Goal: Task Accomplishment & Management: Manage account settings

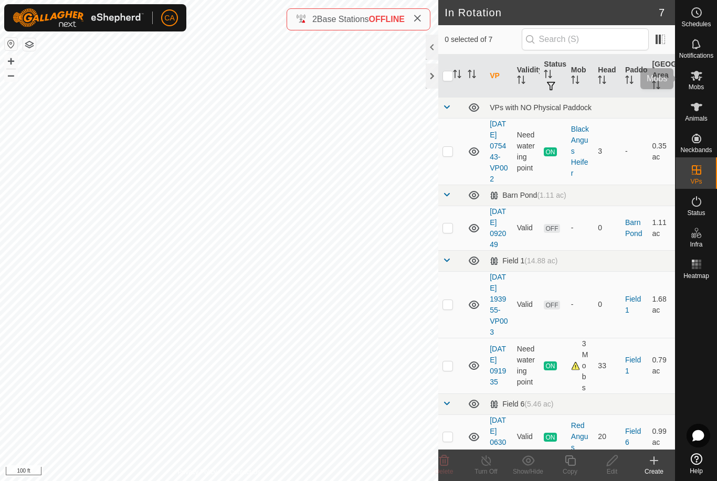
click at [700, 81] on icon at bounding box center [696, 75] width 13 height 13
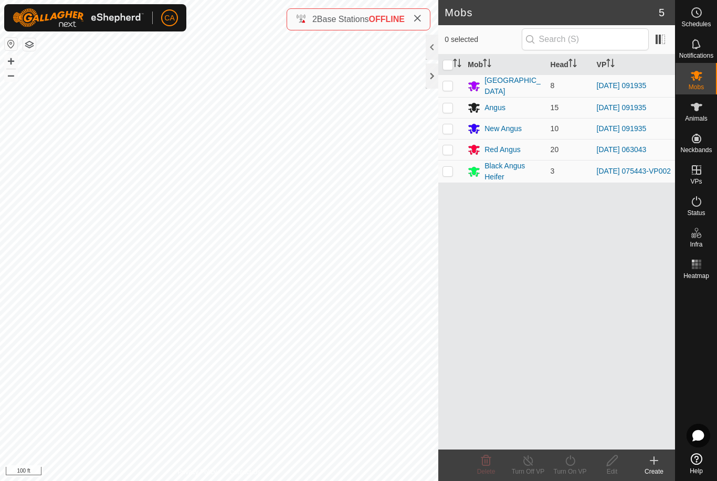
click at [447, 151] on p-checkbox at bounding box center [448, 149] width 11 height 8
checkbox input "true"
click at [582, 470] on div "Turn On VP" at bounding box center [570, 471] width 42 height 9
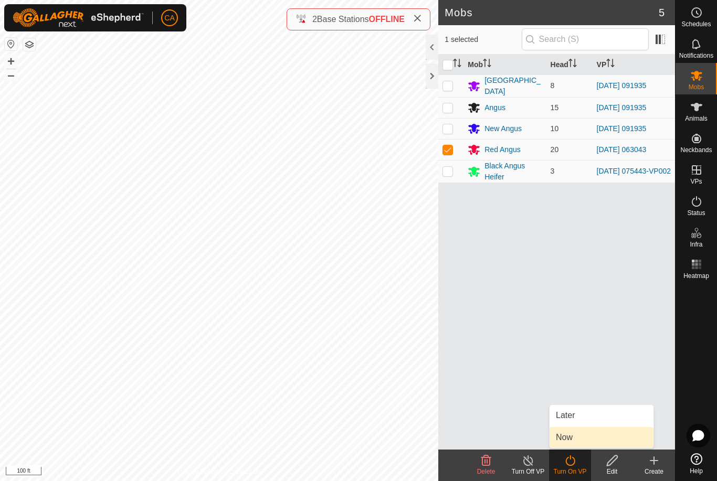
click at [584, 439] on link "Now" at bounding box center [602, 437] width 104 height 21
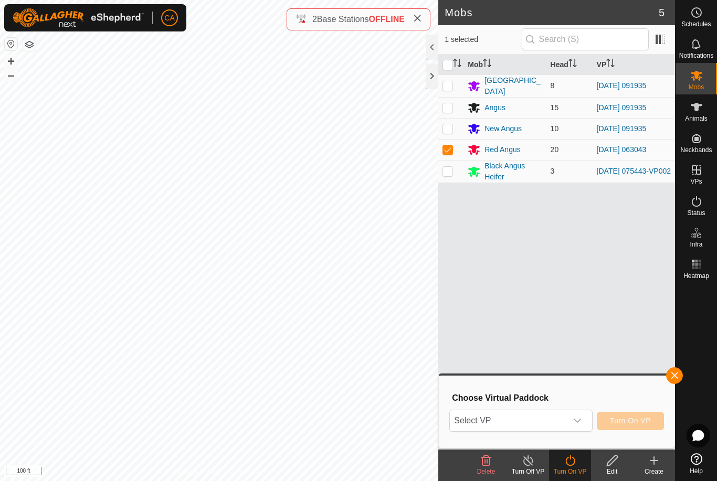
click at [548, 425] on span "Select VP" at bounding box center [508, 421] width 117 height 21
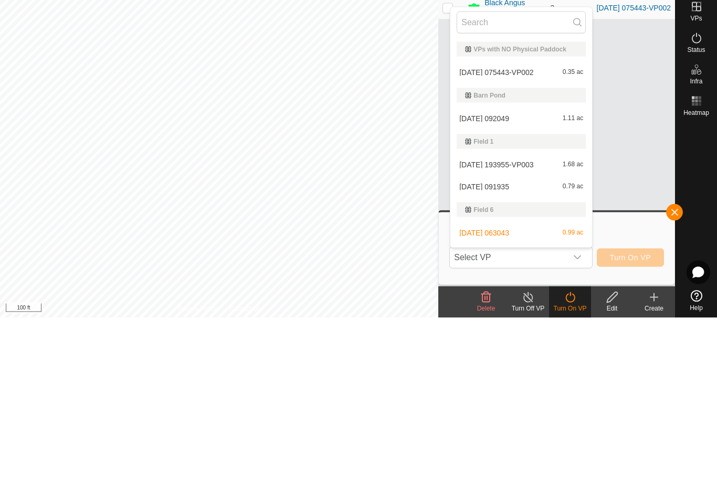
click at [516, 324] on span "[DATE] 193955-VP003" at bounding box center [496, 327] width 74 height 7
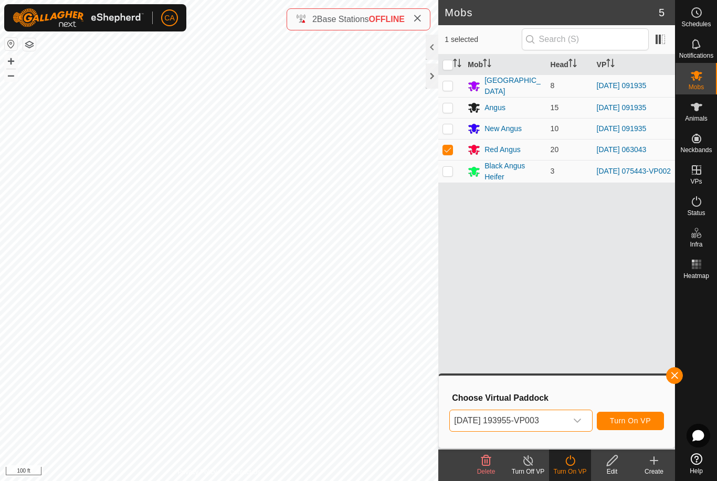
click at [544, 419] on span "[DATE] 193955-VP003" at bounding box center [508, 421] width 117 height 21
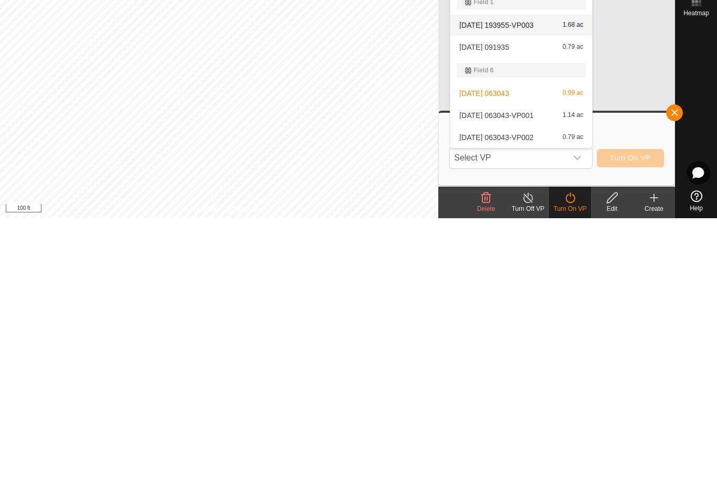
scroll to position [40, 0]
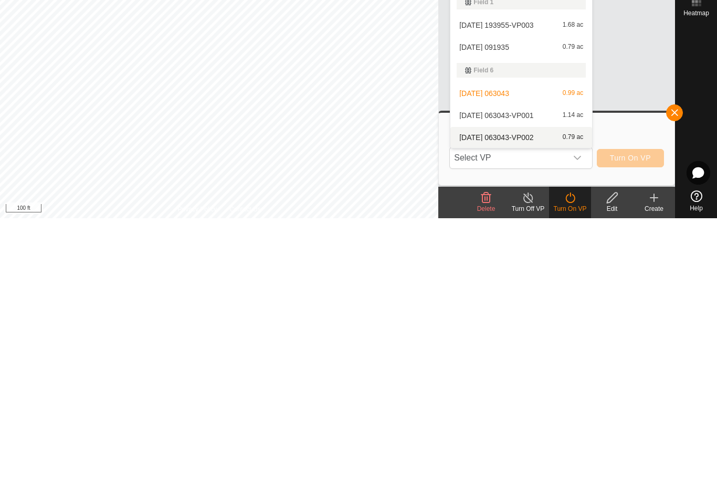
click at [526, 397] on span "[DATE] 063043-VP002" at bounding box center [496, 400] width 74 height 7
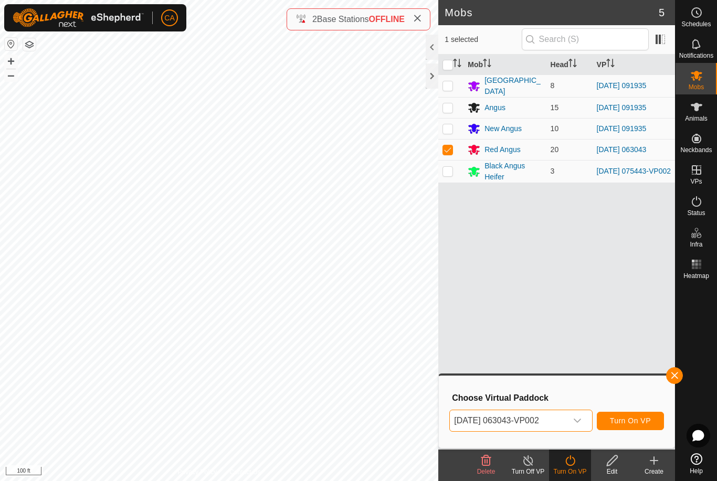
click at [539, 424] on span "[DATE] 063043-VP002" at bounding box center [508, 421] width 117 height 21
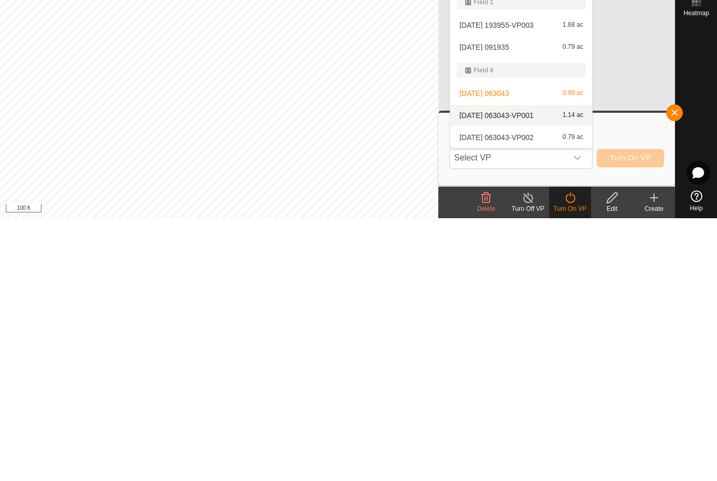
click at [533, 375] on span "[DATE] 063043-VP001" at bounding box center [496, 378] width 74 height 7
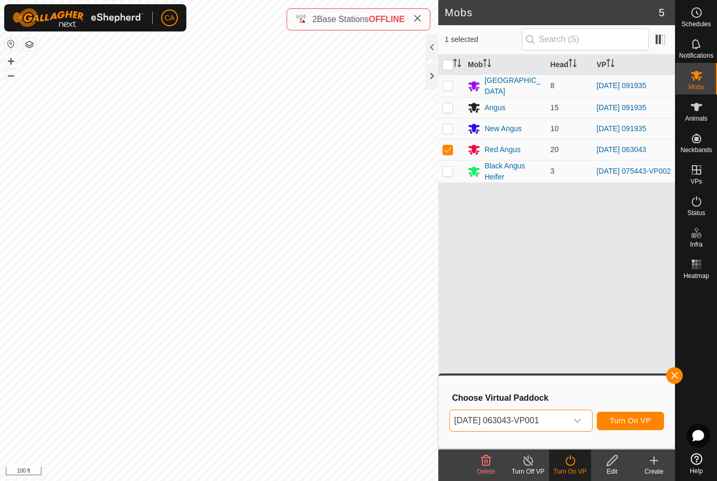
click at [636, 424] on span "Turn On VP" at bounding box center [630, 421] width 41 height 8
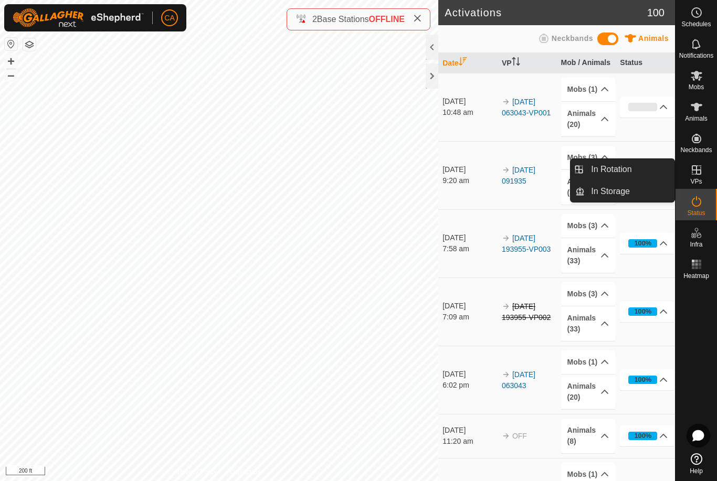
click at [646, 161] on link "In Rotation" at bounding box center [630, 169] width 90 height 21
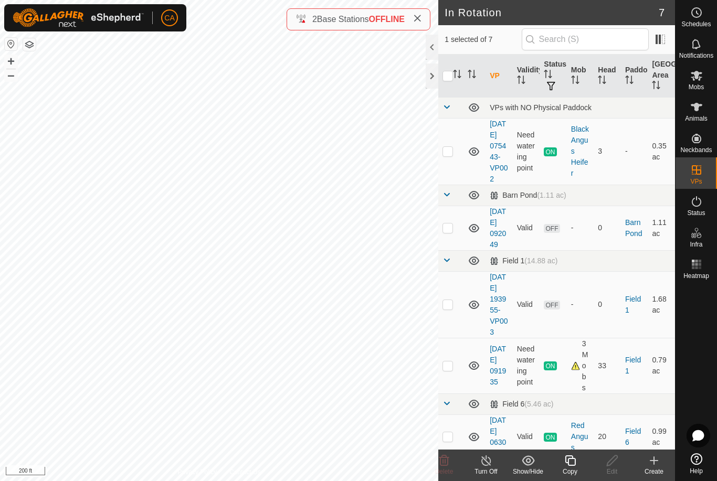
click at [454, 243] on td at bounding box center [450, 228] width 25 height 45
click at [449, 232] on p-checkbox at bounding box center [448, 228] width 11 height 8
checkbox input "false"
click at [447, 309] on p-checkbox at bounding box center [448, 304] width 11 height 8
checkbox input "true"
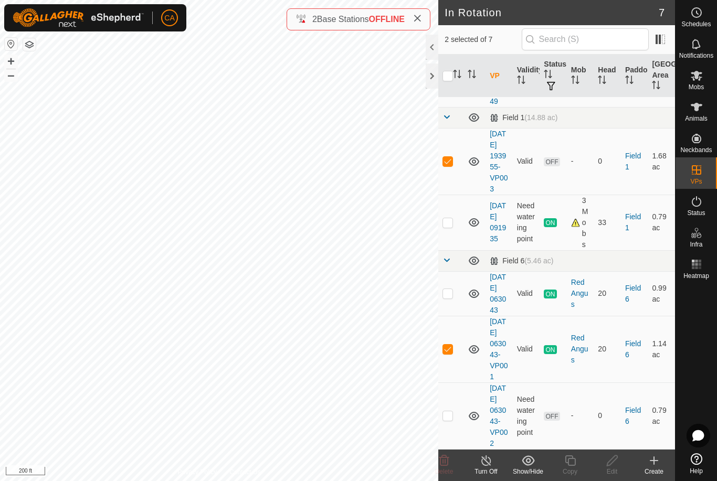
scroll to position [209, 0]
click at [451, 345] on p-checkbox at bounding box center [448, 349] width 11 height 8
checkbox input "false"
click at [450, 466] on icon at bounding box center [444, 461] width 13 height 13
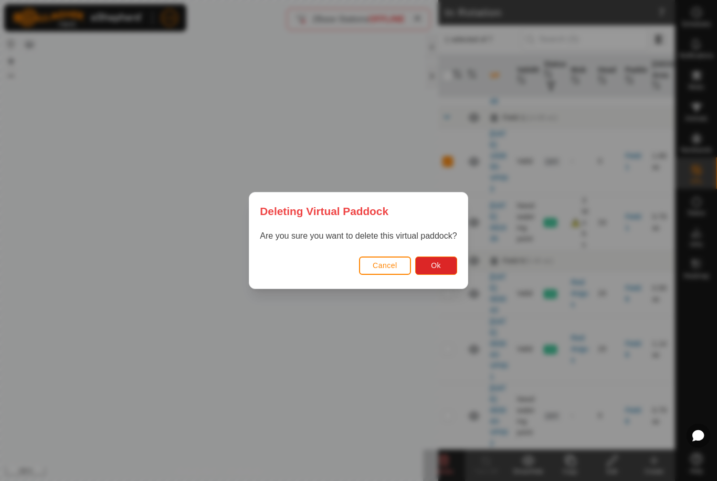
click at [443, 270] on button "Ok" at bounding box center [436, 266] width 42 height 18
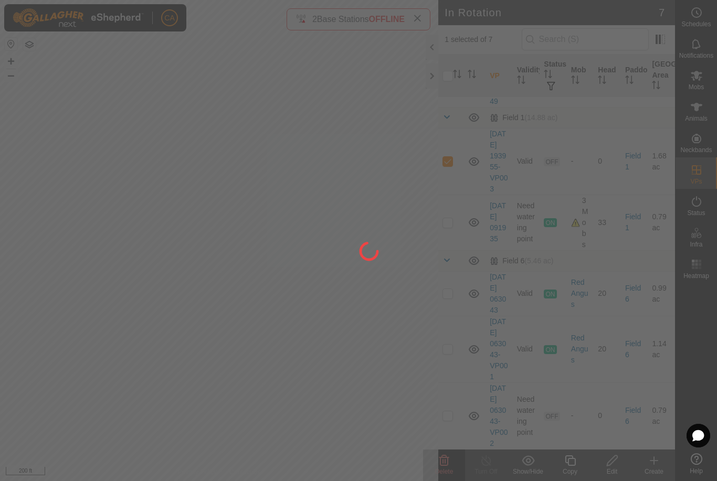
checkbox input "false"
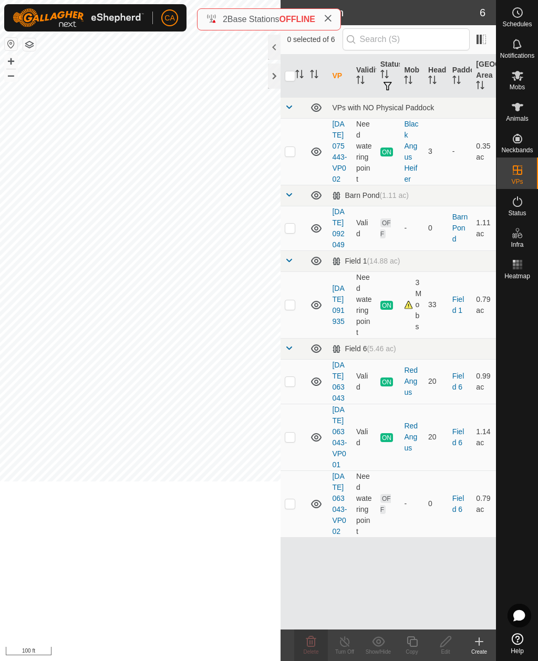
scroll to position [0, 0]
